Goal: Manage account settings

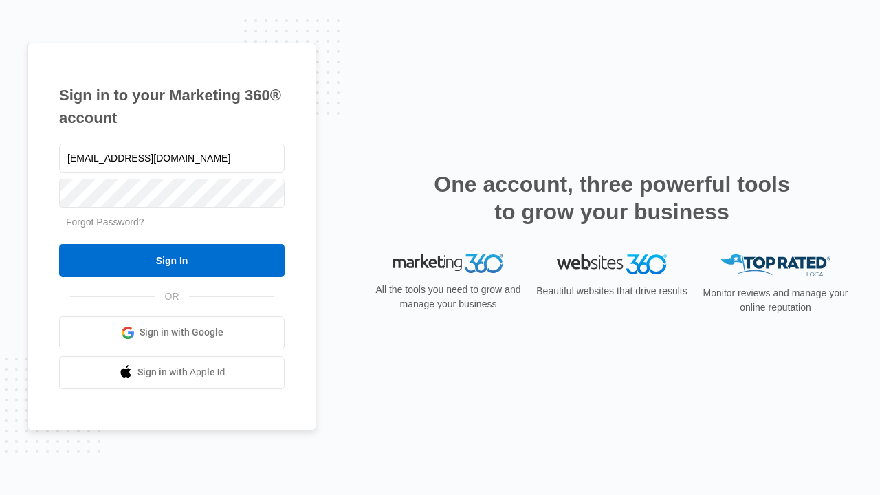
type input "[EMAIL_ADDRESS][DOMAIN_NAME]"
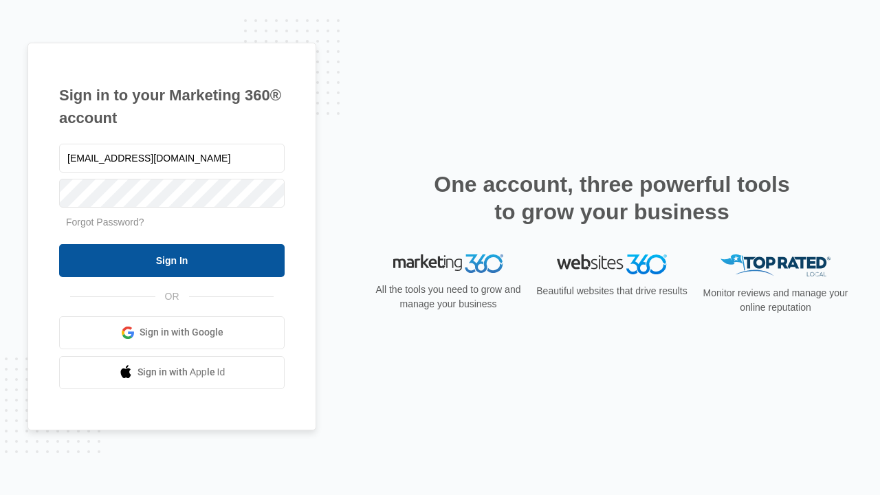
click at [172, 260] on input "Sign In" at bounding box center [171, 260] width 225 height 33
